Goal: Browse casually

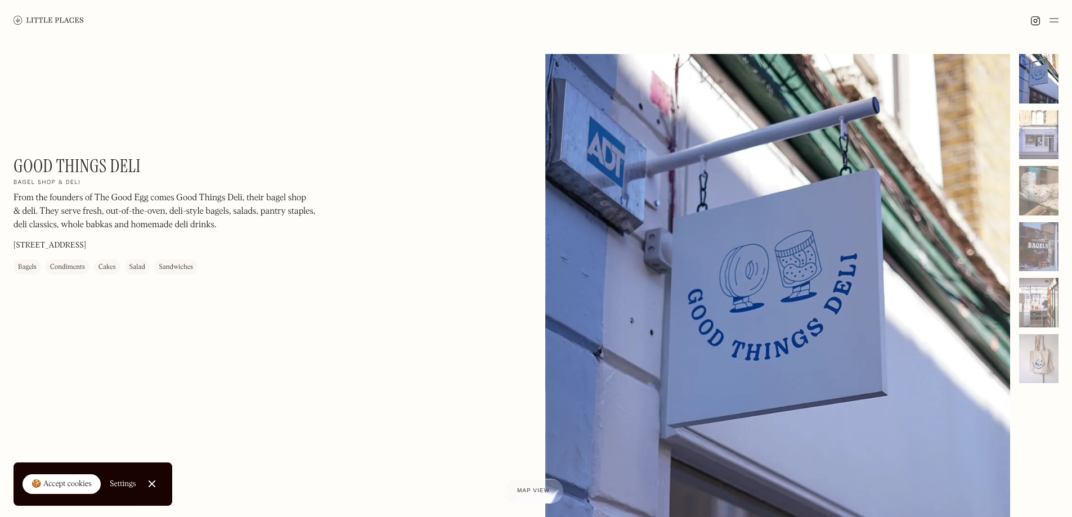
click at [54, 21] on img at bounding box center [49, 20] width 70 height 8
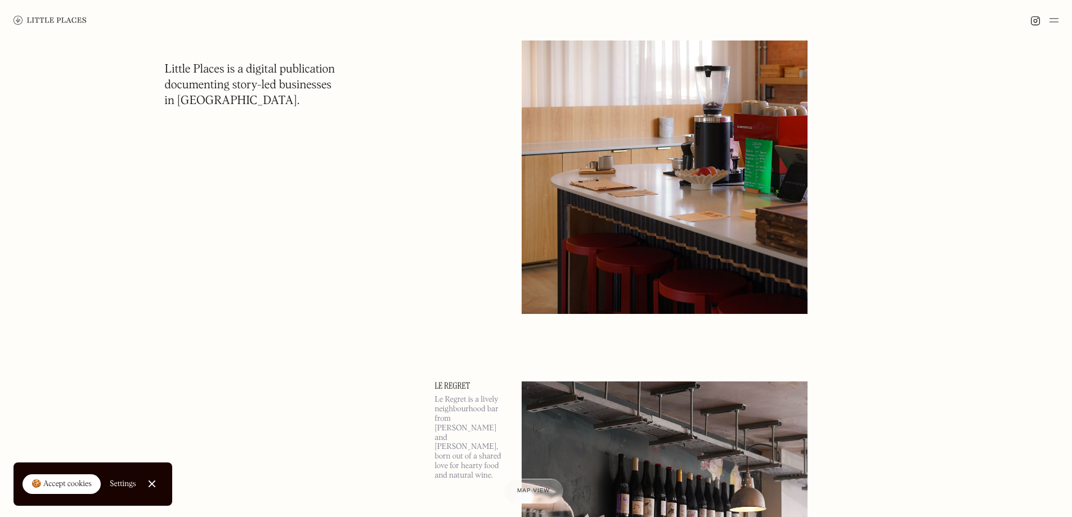
scroll to position [675, 0]
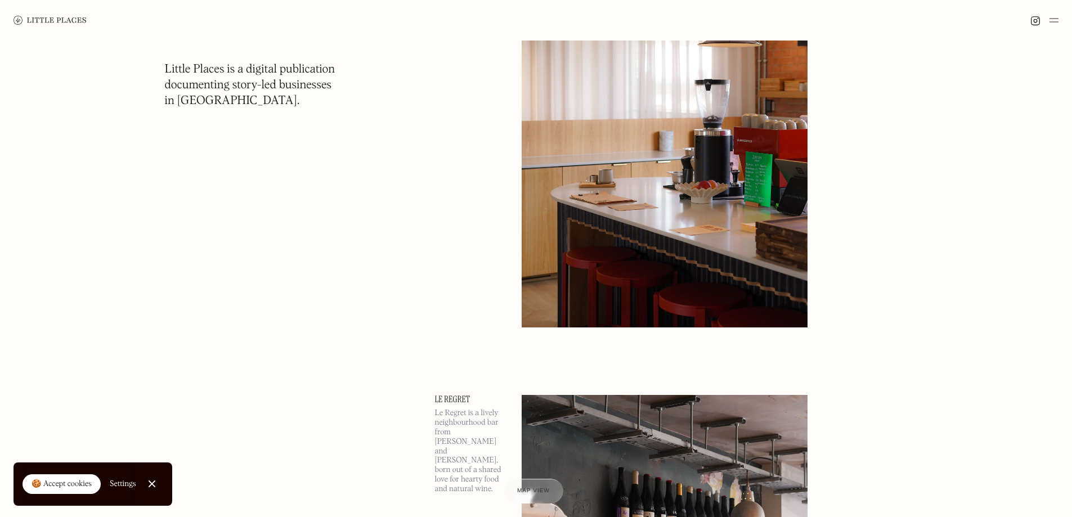
drag, startPoint x: 65, startPoint y: 20, endPoint x: 207, endPoint y: 15, distance: 141.9
click at [65, 20] on img at bounding box center [50, 20] width 73 height 9
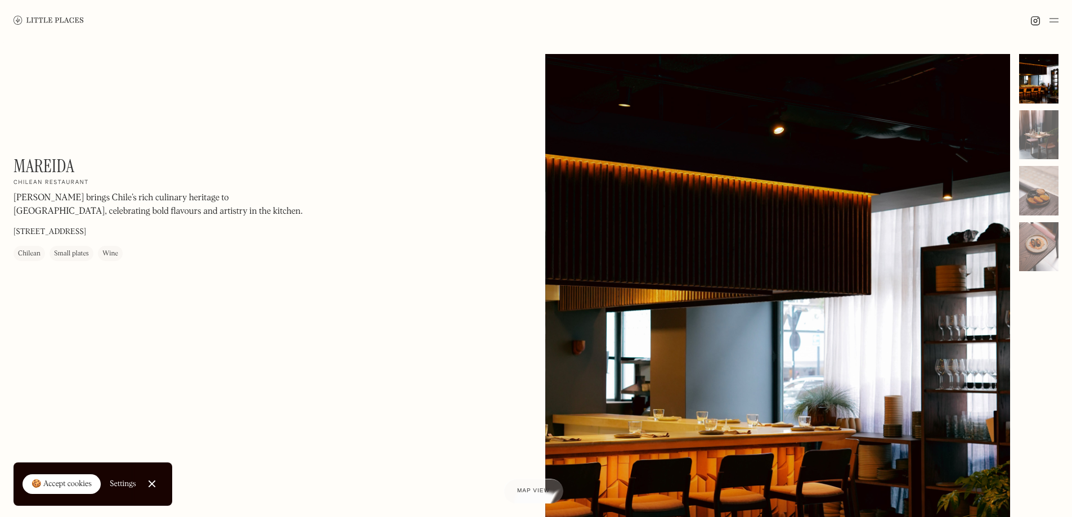
click at [701, 196] on div at bounding box center [777, 344] width 465 height 581
click at [1037, 145] on div at bounding box center [1038, 135] width 39 height 50
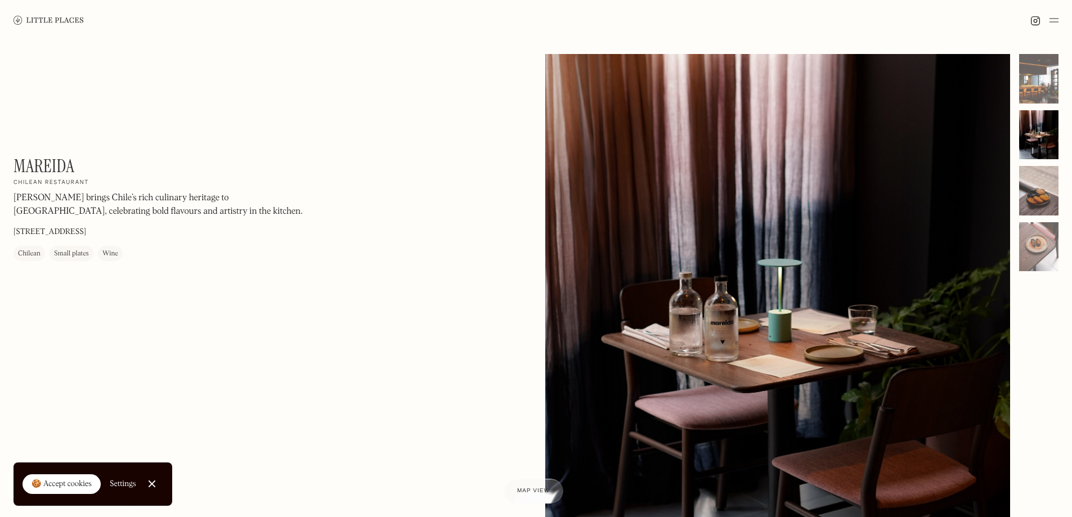
click at [1037, 187] on div at bounding box center [1038, 191] width 39 height 50
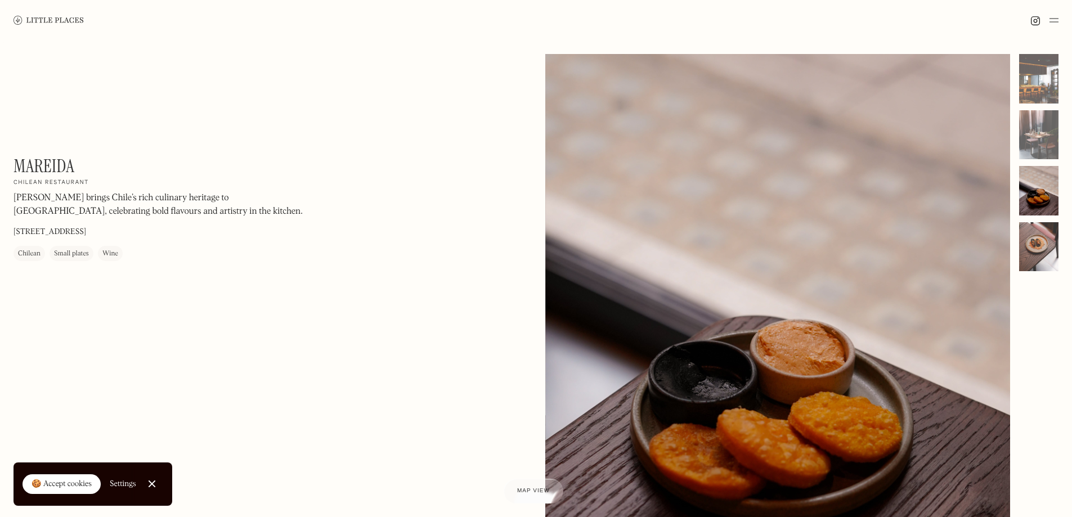
click at [1046, 249] on div at bounding box center [1038, 247] width 39 height 50
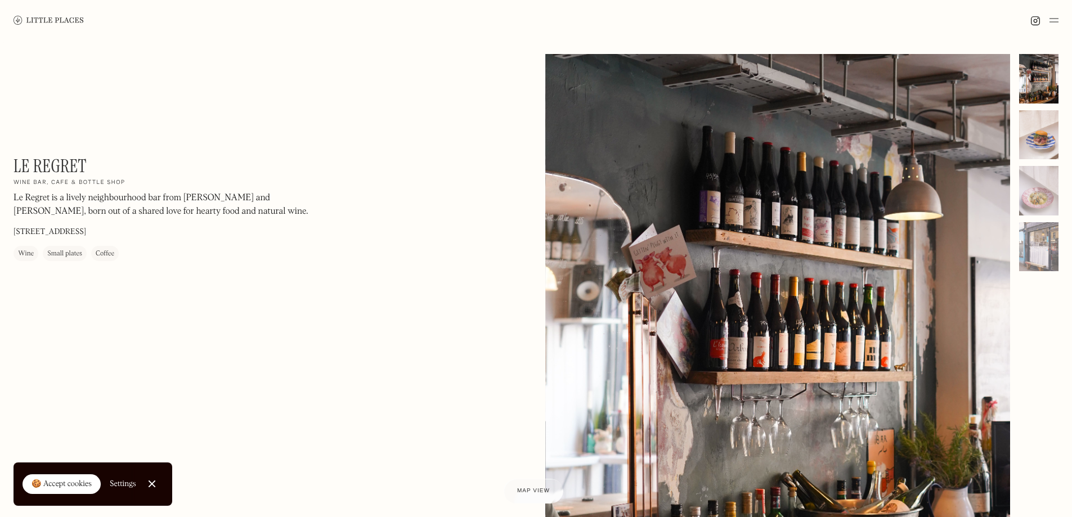
click at [1049, 121] on div at bounding box center [1038, 135] width 39 height 50
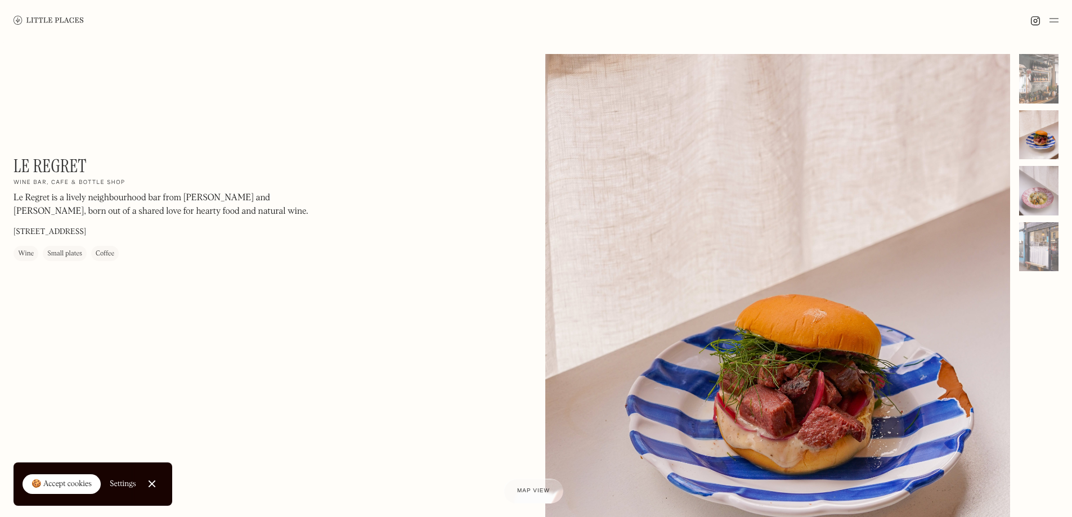
click at [1040, 191] on div at bounding box center [1038, 191] width 39 height 50
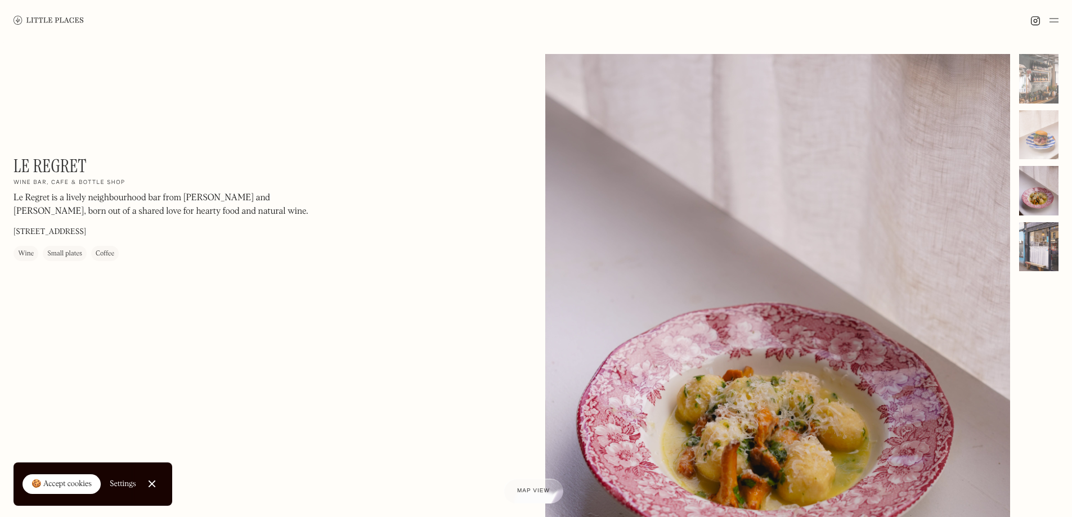
click at [1050, 271] on div at bounding box center [1038, 247] width 39 height 50
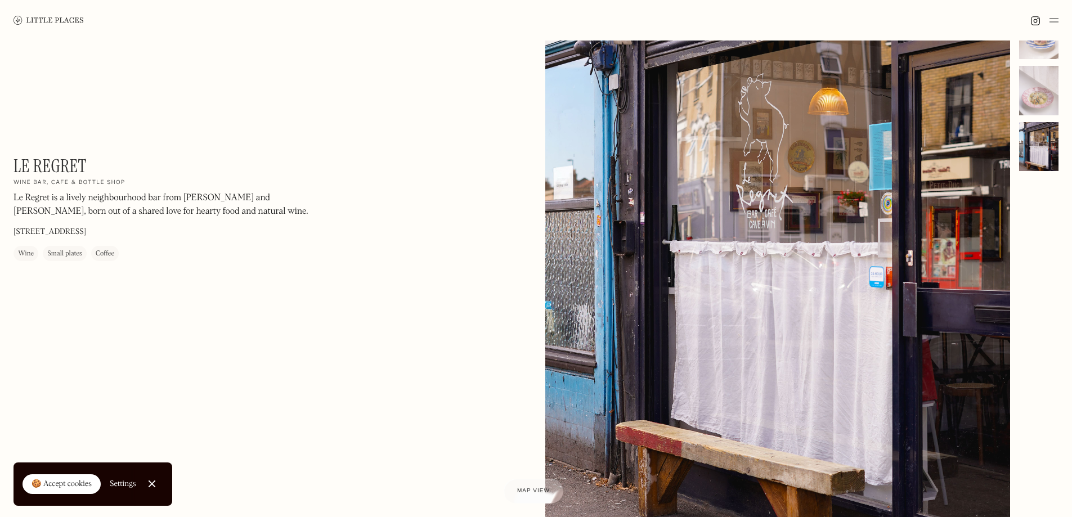
scroll to position [113, 0]
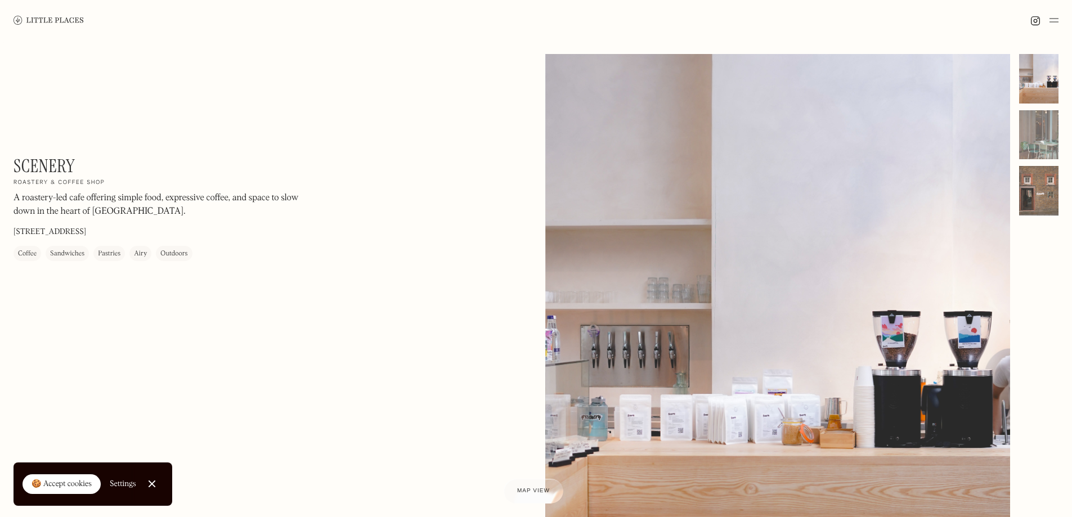
click at [1057, 181] on div at bounding box center [1038, 191] width 39 height 50
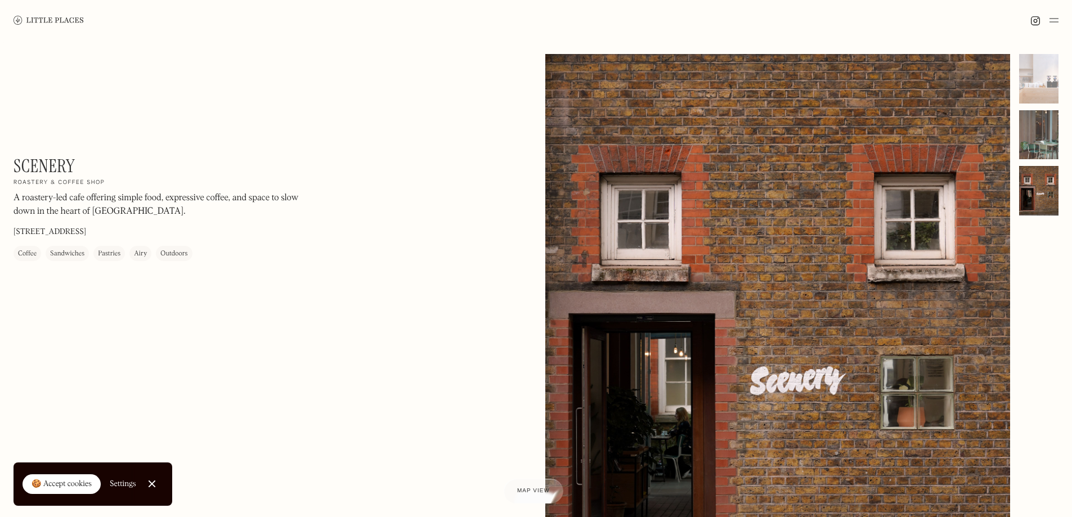
scroll to position [56, 0]
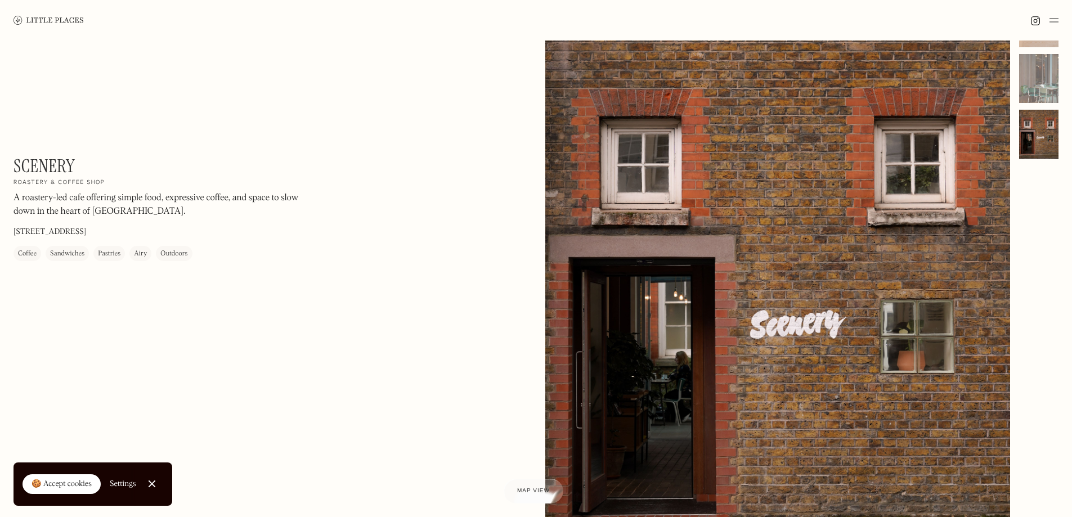
click at [1037, 120] on div at bounding box center [1038, 135] width 39 height 50
click at [1041, 88] on div at bounding box center [1038, 79] width 39 height 50
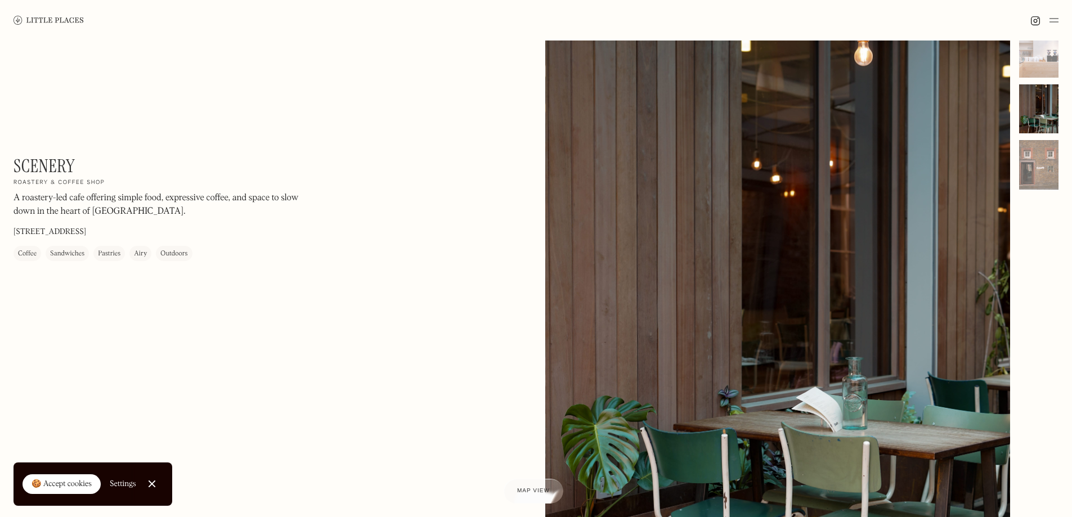
scroll to position [0, 0]
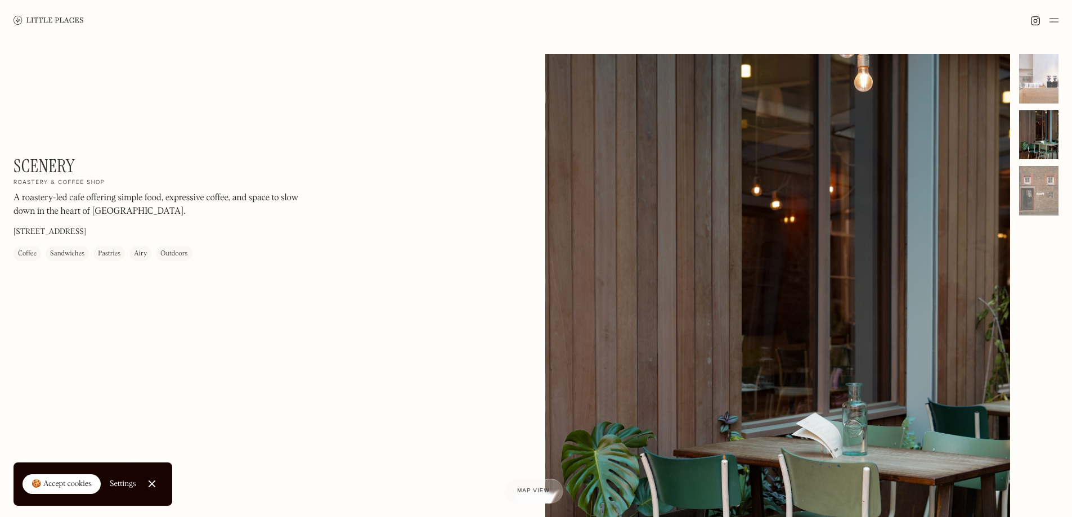
click at [1037, 96] on div at bounding box center [1038, 79] width 39 height 50
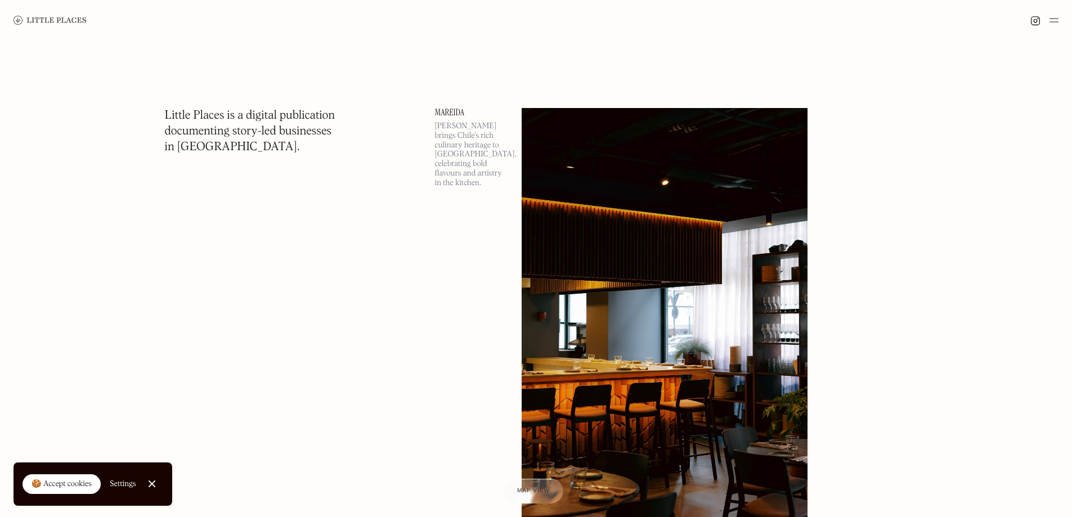
click at [77, 23] on img at bounding box center [50, 20] width 73 height 9
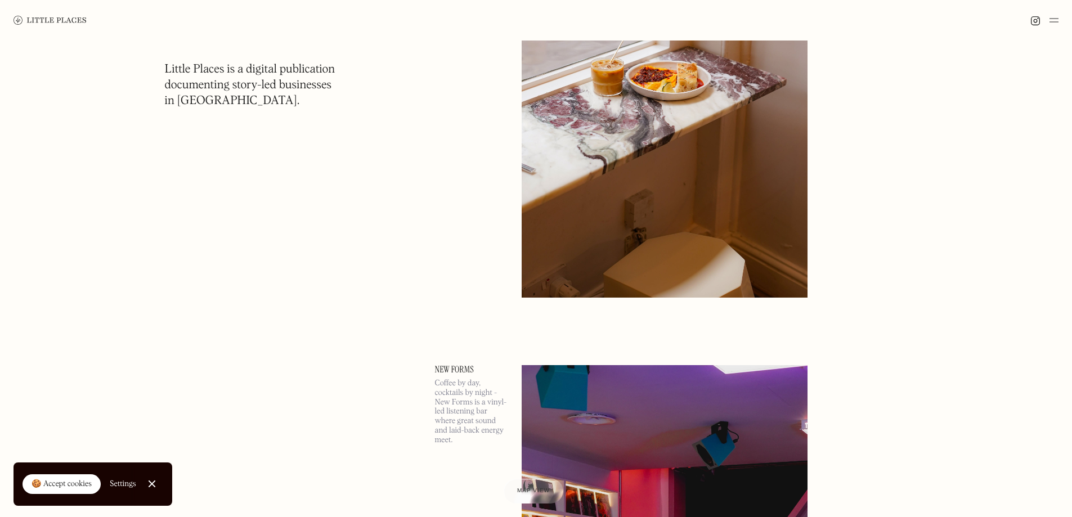
scroll to position [5234, 0]
